Goal: Communication & Community: Participate in discussion

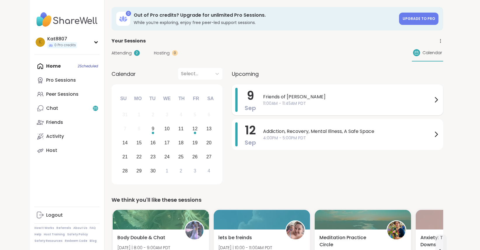
click at [283, 99] on span "Friends of [PERSON_NAME]" at bounding box center [348, 96] width 170 height 7
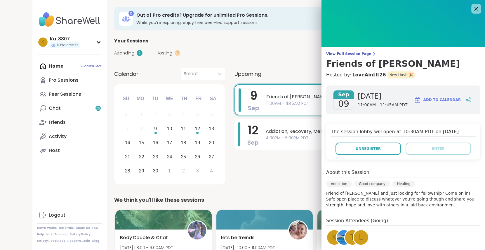
click at [473, 9] on icon at bounding box center [476, 8] width 7 height 7
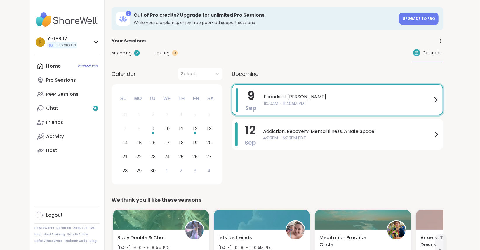
click at [58, 67] on div "Home 2 Scheduled Pro Sessions Peer Sessions Chat 26 Friends Activity Host" at bounding box center [66, 108] width 65 height 98
click at [331, 104] on span "11:00AM - 11:45AM PDT" at bounding box center [348, 103] width 169 height 6
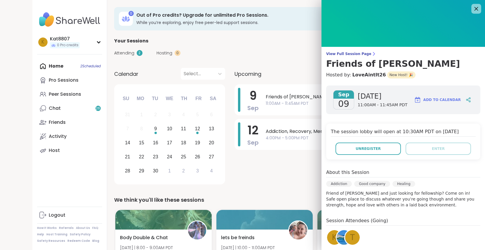
click at [473, 7] on icon at bounding box center [476, 8] width 7 height 7
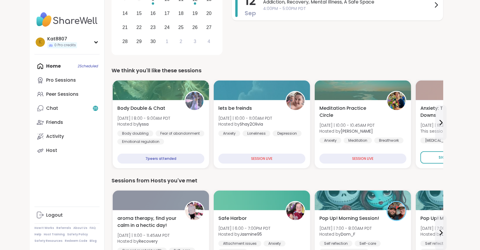
scroll to position [129, 0]
click at [440, 117] on button at bounding box center [441, 122] width 12 height 35
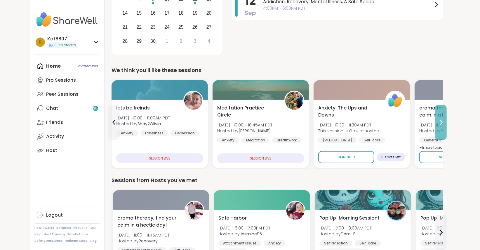
click at [440, 117] on button at bounding box center [441, 122] width 12 height 35
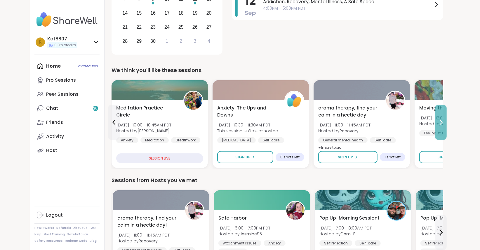
click at [440, 117] on button at bounding box center [441, 122] width 12 height 35
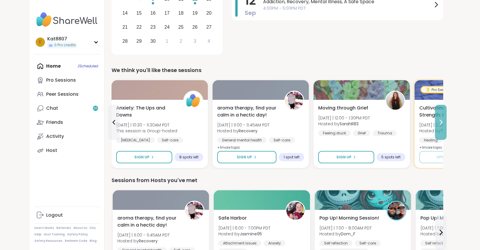
click at [440, 117] on button at bounding box center [441, 122] width 12 height 35
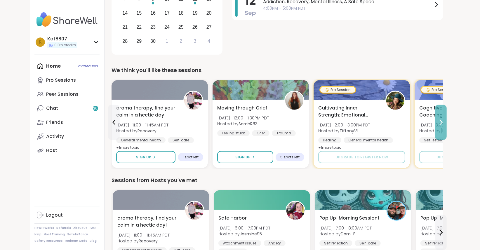
click at [440, 117] on button at bounding box center [441, 122] width 12 height 35
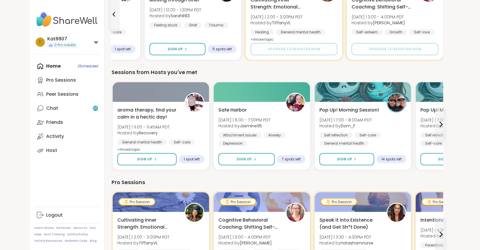
scroll to position [238, 0]
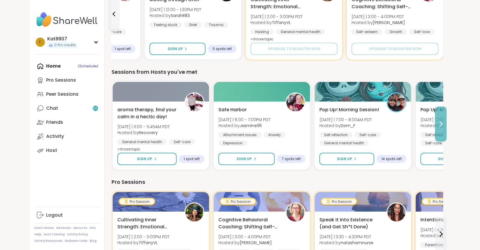
click at [441, 124] on icon at bounding box center [441, 123] width 7 height 7
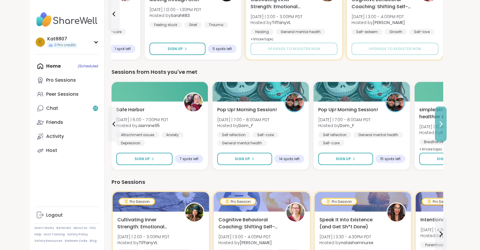
click at [441, 124] on icon at bounding box center [441, 123] width 7 height 7
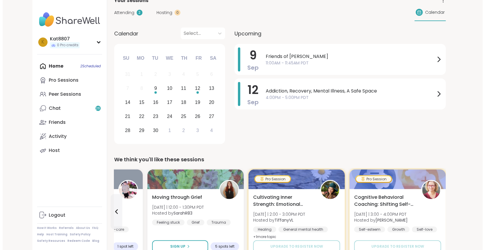
scroll to position [0, 0]
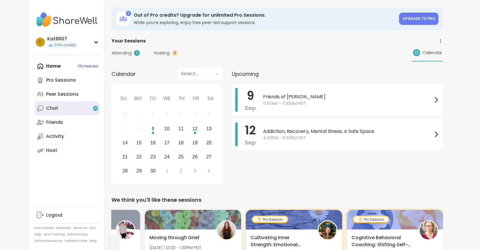
click at [87, 108] on link "Chat 26" at bounding box center [66, 108] width 65 height 14
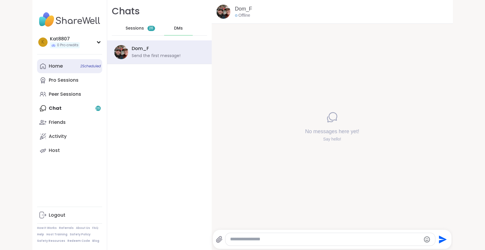
click at [55, 65] on div "Home 2 Scheduled" at bounding box center [56, 66] width 14 height 6
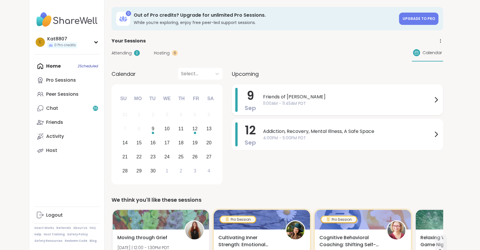
click at [339, 105] on span "11:00AM - 11:45AM PDT" at bounding box center [348, 103] width 170 height 6
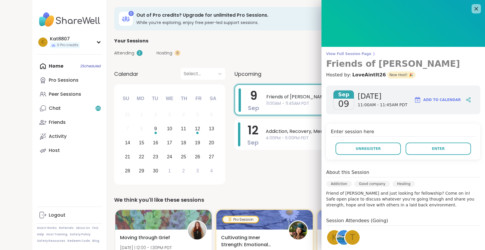
click at [357, 55] on span "View Full Session Page" at bounding box center [403, 53] width 154 height 5
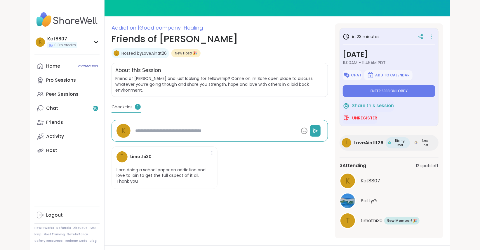
scroll to position [60, 0]
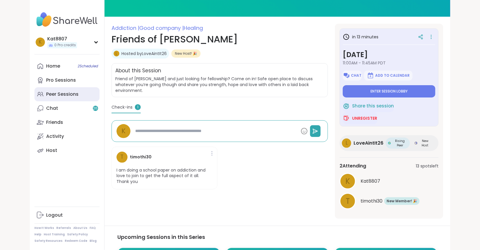
click at [64, 95] on div "Peer Sessions" at bounding box center [62, 94] width 32 height 6
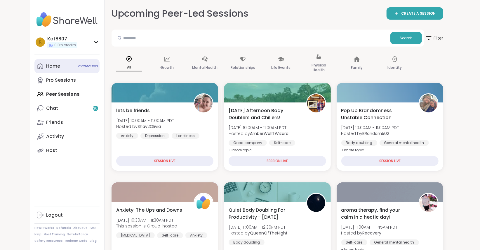
click at [71, 68] on link "Home 2 Scheduled" at bounding box center [66, 66] width 65 height 14
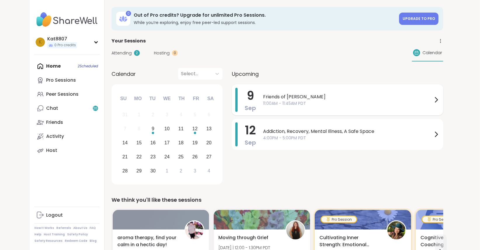
click at [310, 94] on span "Friends of Bill W." at bounding box center [348, 96] width 170 height 7
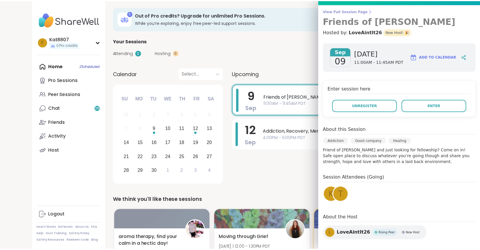
scroll to position [42, 0]
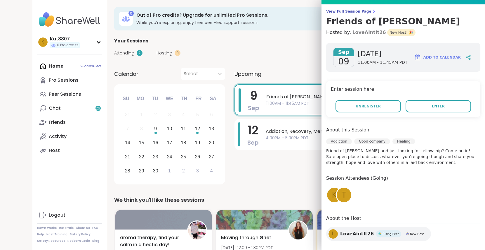
click at [360, 32] on link "LoveAintIt26" at bounding box center [369, 32] width 34 height 7
click at [432, 105] on span "Enter" at bounding box center [438, 105] width 13 height 5
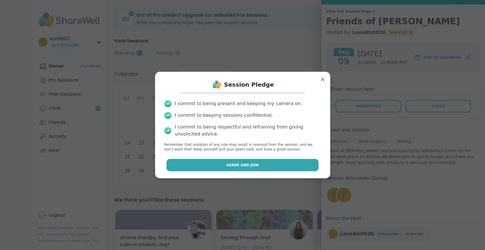
click at [264, 168] on button "Agree and Join" at bounding box center [243, 165] width 152 height 12
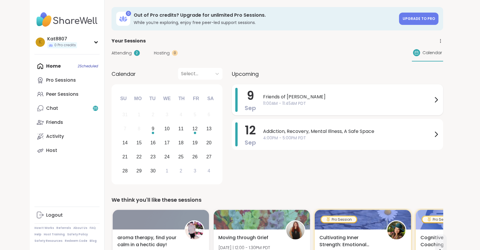
click at [297, 105] on span "11:00AM - 11:45AM PDT" at bounding box center [348, 103] width 170 height 6
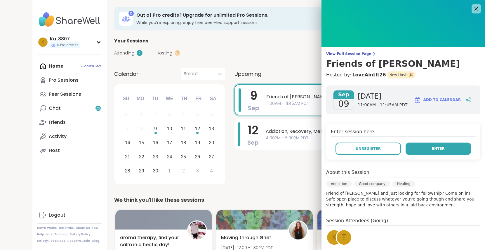
click at [420, 149] on button "Enter" at bounding box center [438, 148] width 65 height 12
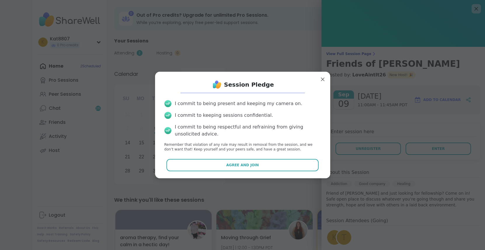
click at [260, 173] on div "Session Pledge I commit to being present and keeping my camera on. I commit to …" at bounding box center [242, 125] width 175 height 106
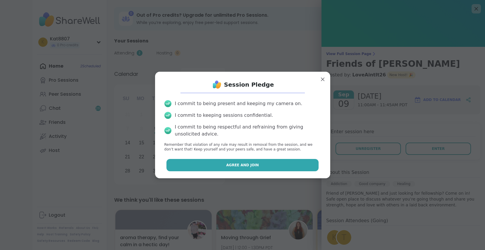
click at [255, 165] on button "Agree and Join" at bounding box center [243, 165] width 152 height 12
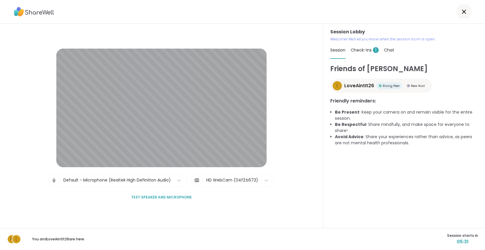
click at [357, 53] on span "Check-ins 1" at bounding box center [365, 50] width 28 height 6
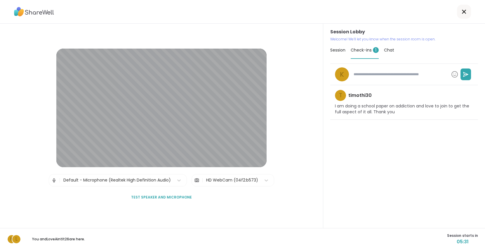
type textarea "*"
click at [334, 50] on span "Session" at bounding box center [337, 50] width 15 height 6
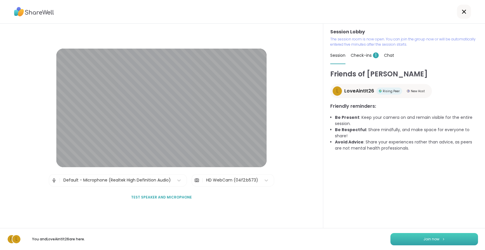
click at [404, 233] on button "Join now" at bounding box center [435, 239] width 88 height 12
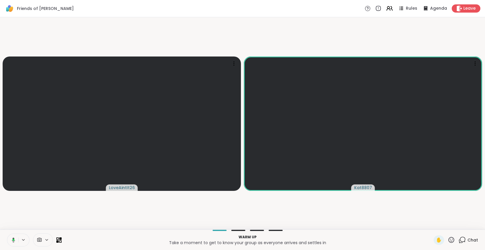
click at [459, 239] on icon at bounding box center [462, 239] width 7 height 7
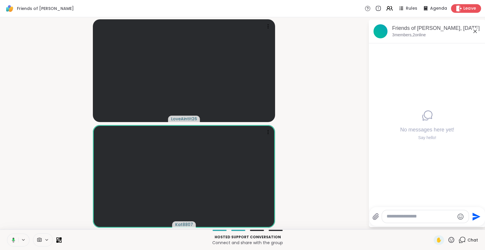
click at [458, 9] on div "Leave" at bounding box center [466, 8] width 30 height 8
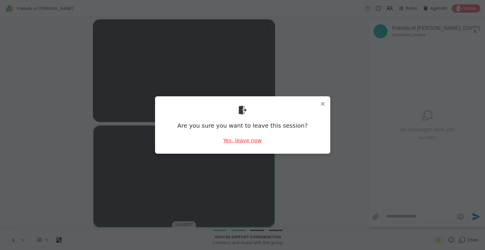
click at [242, 142] on div "Yes, leave now" at bounding box center [242, 139] width 39 height 7
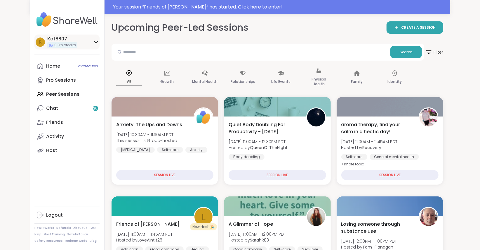
click at [47, 37] on div "K Kat8807 0 Pro credits" at bounding box center [66, 41] width 65 height 15
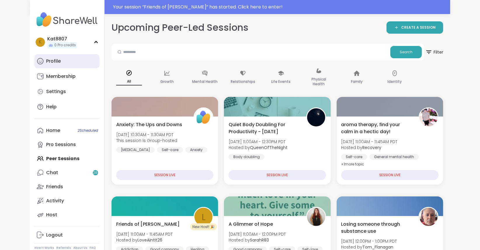
click at [58, 63] on div "Profile" at bounding box center [53, 61] width 15 height 6
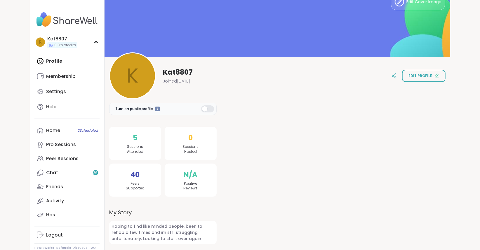
scroll to position [16, 0]
click at [44, 129] on link "Home 2 Scheduled" at bounding box center [66, 130] width 65 height 14
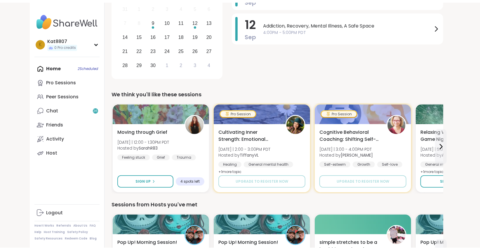
scroll to position [123, 0]
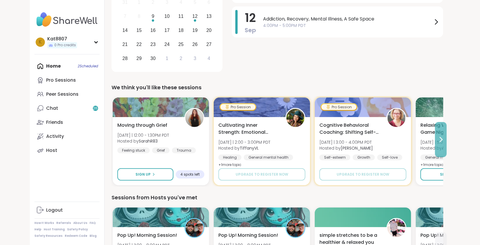
click at [442, 137] on icon at bounding box center [441, 139] width 7 height 7
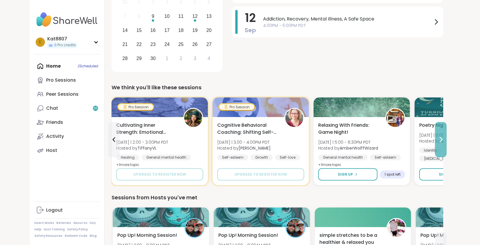
click at [442, 137] on icon at bounding box center [441, 139] width 7 height 7
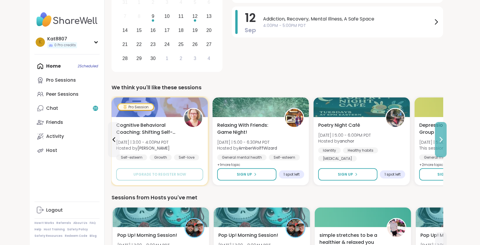
click at [439, 137] on icon at bounding box center [441, 139] width 7 height 7
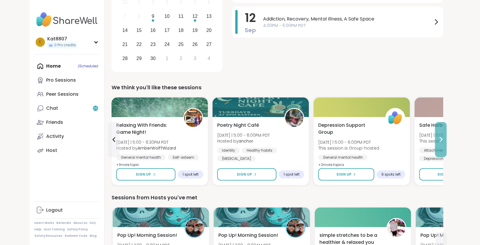
click at [439, 137] on icon at bounding box center [441, 139] width 7 height 7
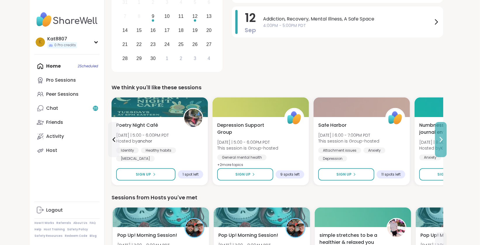
click at [439, 137] on icon at bounding box center [441, 139] width 7 height 7
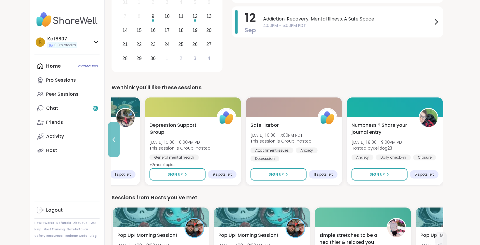
click at [111, 134] on button at bounding box center [114, 139] width 12 height 35
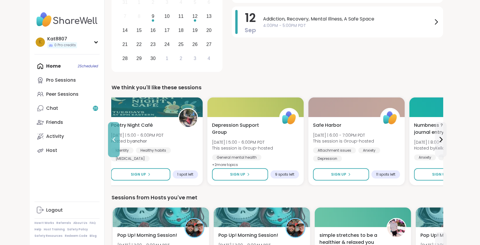
click at [111, 134] on button at bounding box center [114, 139] width 12 height 35
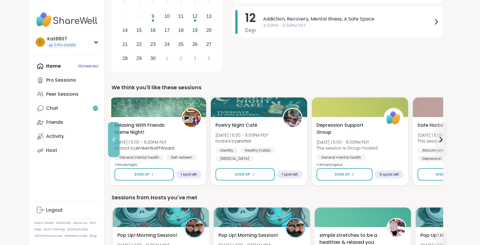
click at [111, 134] on button at bounding box center [114, 139] width 12 height 35
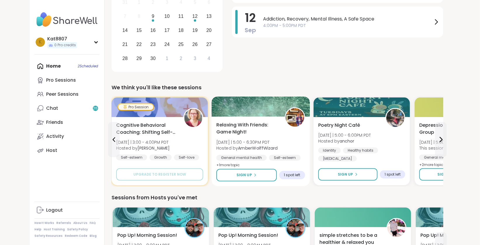
click at [257, 117] on div "Relaxing With Friends: Game Night! Tue 9/9 | 5:00 - 6:30PM PDT Hosted by AmberW…" at bounding box center [261, 151] width 98 height 70
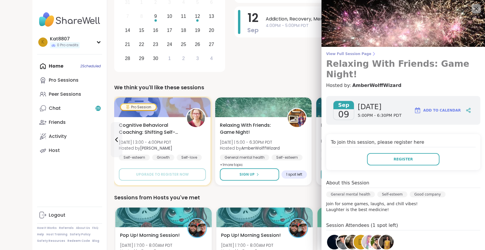
click at [347, 51] on span "View Full Session Page" at bounding box center [403, 53] width 154 height 5
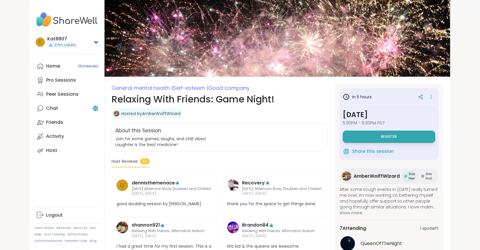
click at [374, 174] on span "AmberWolffWizard" at bounding box center [377, 175] width 46 height 7
click at [50, 69] on div "Home 2 Scheduled" at bounding box center [53, 66] width 14 height 6
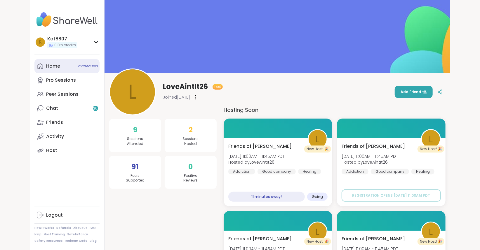
click at [58, 65] on div "Home 2 Scheduled" at bounding box center [53, 66] width 14 height 6
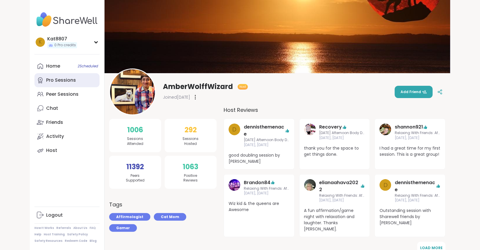
click at [56, 79] on div "Pro Sessions" at bounding box center [61, 80] width 30 height 6
